Goal: Information Seeking & Learning: Learn about a topic

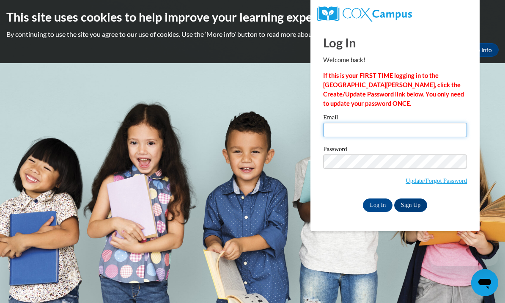
click at [345, 133] on input "Email" at bounding box center [395, 130] width 144 height 14
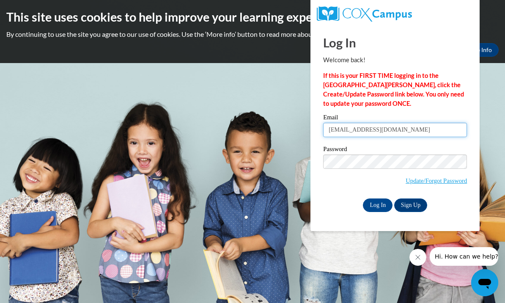
type input "mfogarty@cornwallschools.com"
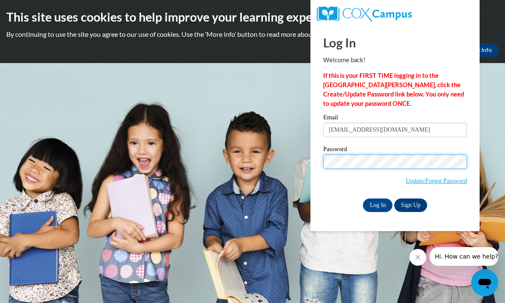
click at [378, 204] on input "Log In" at bounding box center [378, 205] width 30 height 14
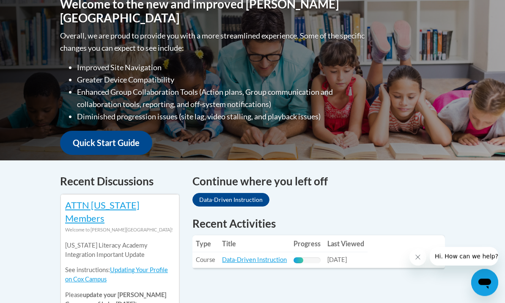
scroll to position [255, 0]
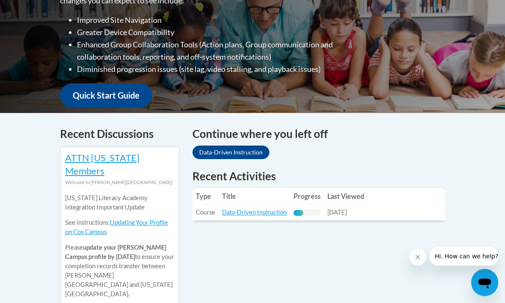
click at [262, 212] on link "Data-Driven Instruction" at bounding box center [254, 212] width 65 height 7
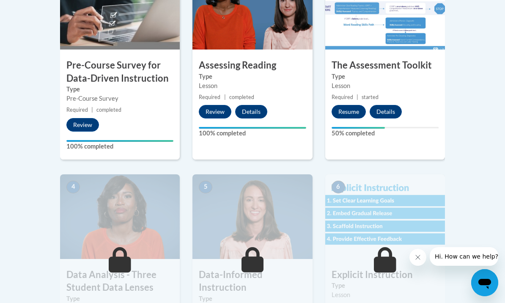
scroll to position [319, 0]
click at [377, 79] on label "Type" at bounding box center [385, 76] width 107 height 9
click at [350, 101] on small "Required | started" at bounding box center [385, 97] width 120 height 9
click at [350, 111] on button "Resume" at bounding box center [349, 112] width 34 height 14
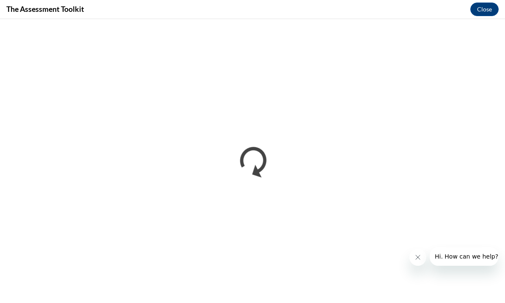
scroll to position [334, 0]
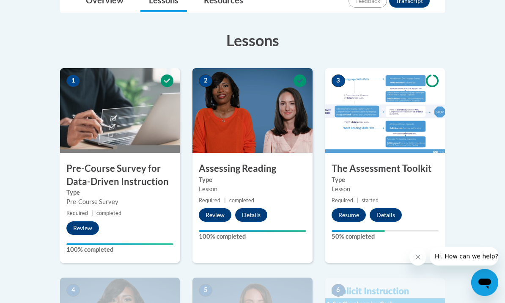
scroll to position [216, 0]
click at [351, 212] on button "Resume" at bounding box center [349, 215] width 34 height 14
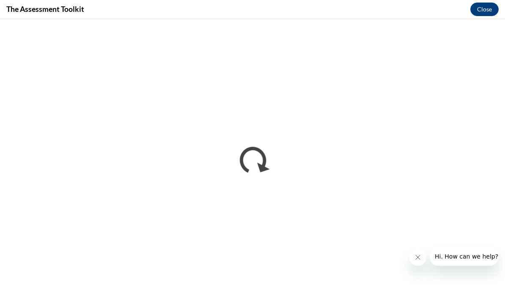
scroll to position [231, 0]
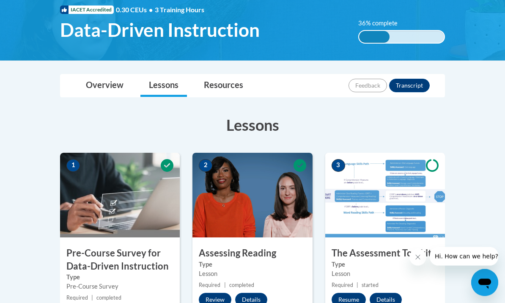
scroll to position [132, 0]
click at [352, 294] on button "Resume" at bounding box center [349, 300] width 34 height 14
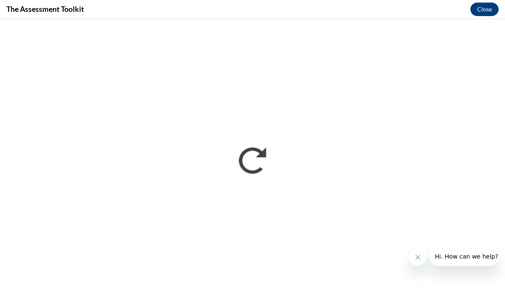
scroll to position [0, 0]
click at [483, 12] on button "Close" at bounding box center [484, 10] width 28 height 14
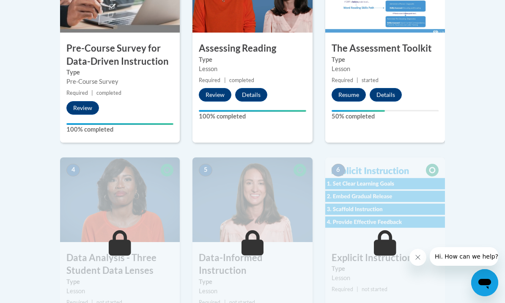
scroll to position [336, 0]
click at [349, 99] on button "Resume" at bounding box center [349, 95] width 34 height 14
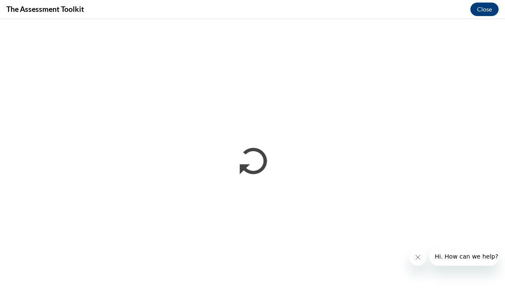
scroll to position [351, 0]
